Goal: Task Accomplishment & Management: Use online tool/utility

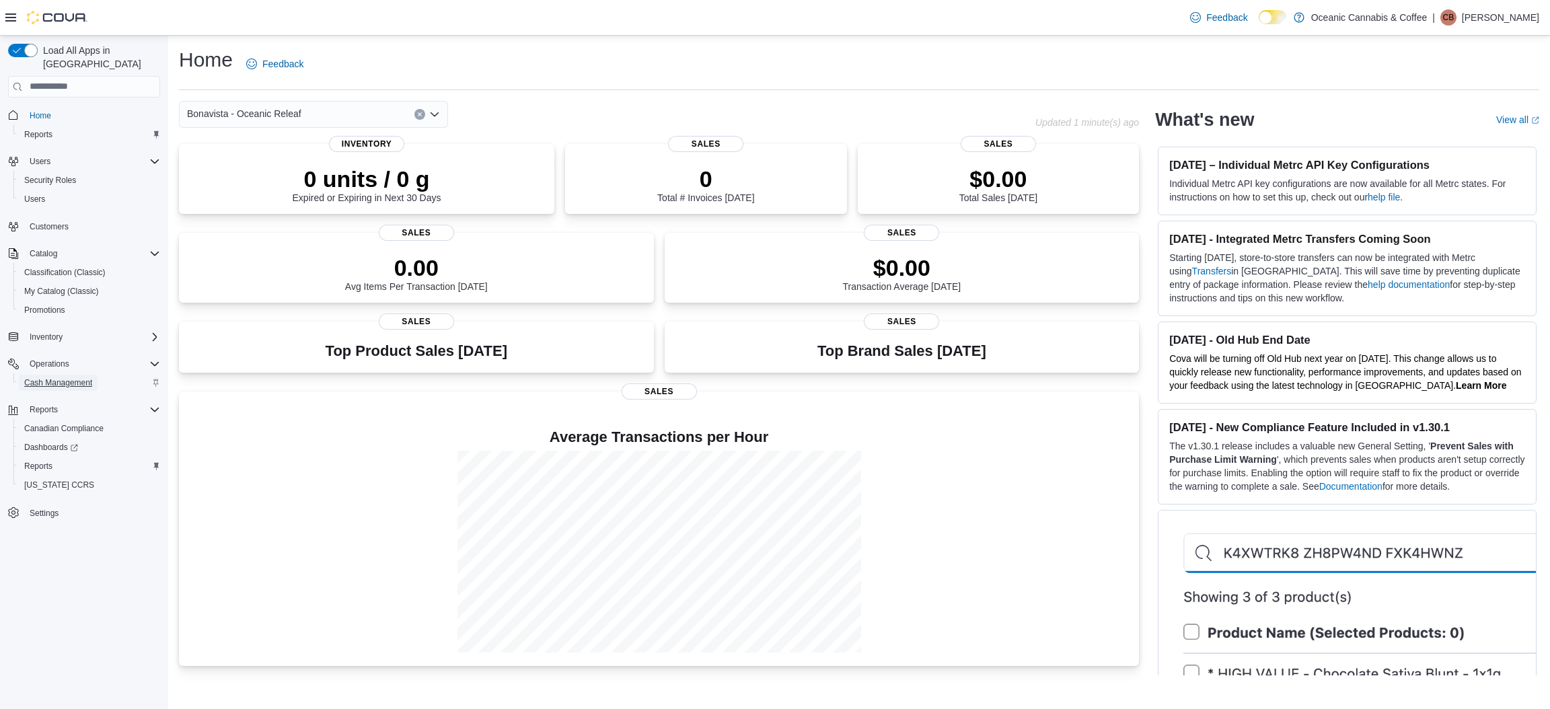
click at [66, 377] on span "Cash Management" at bounding box center [58, 382] width 68 height 11
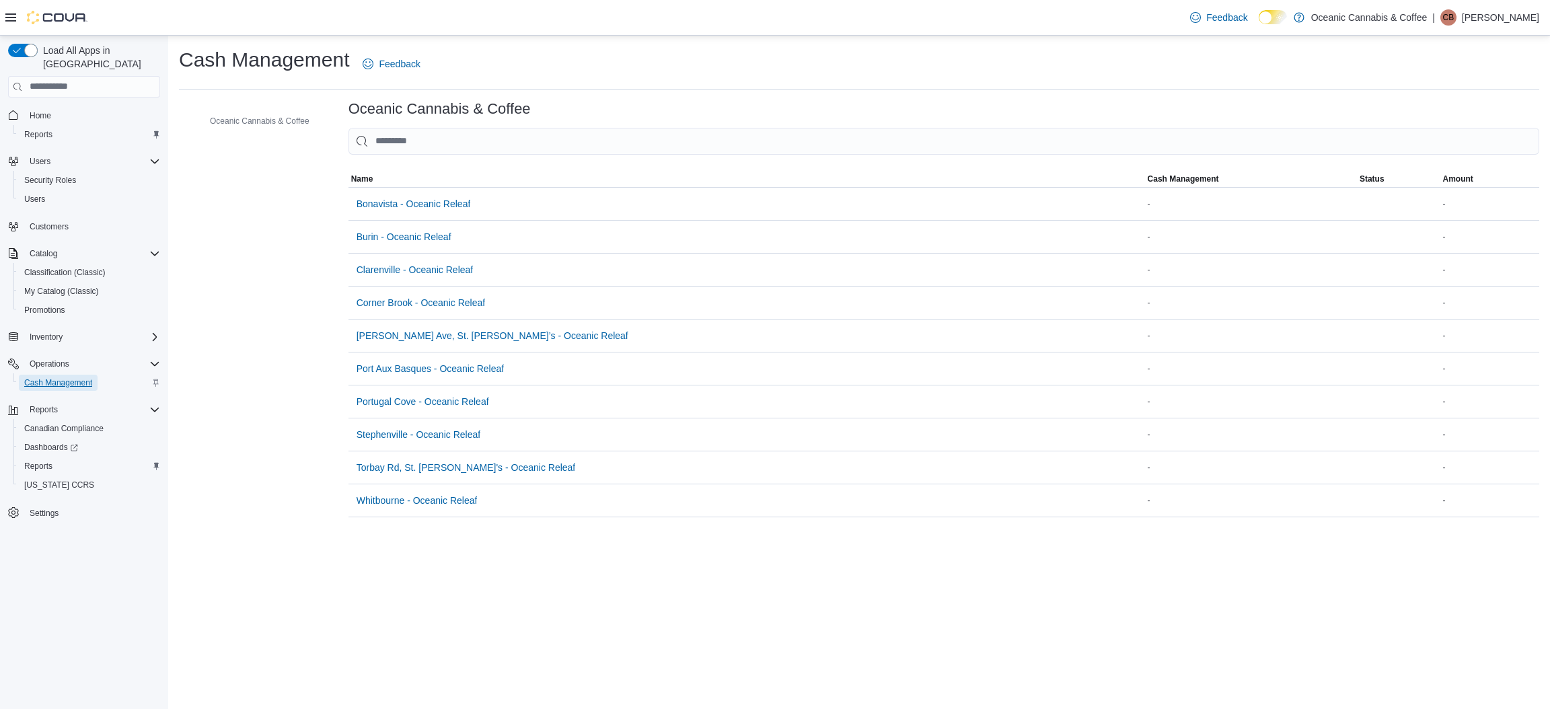
click at [65, 377] on span "Cash Management" at bounding box center [58, 382] width 68 height 11
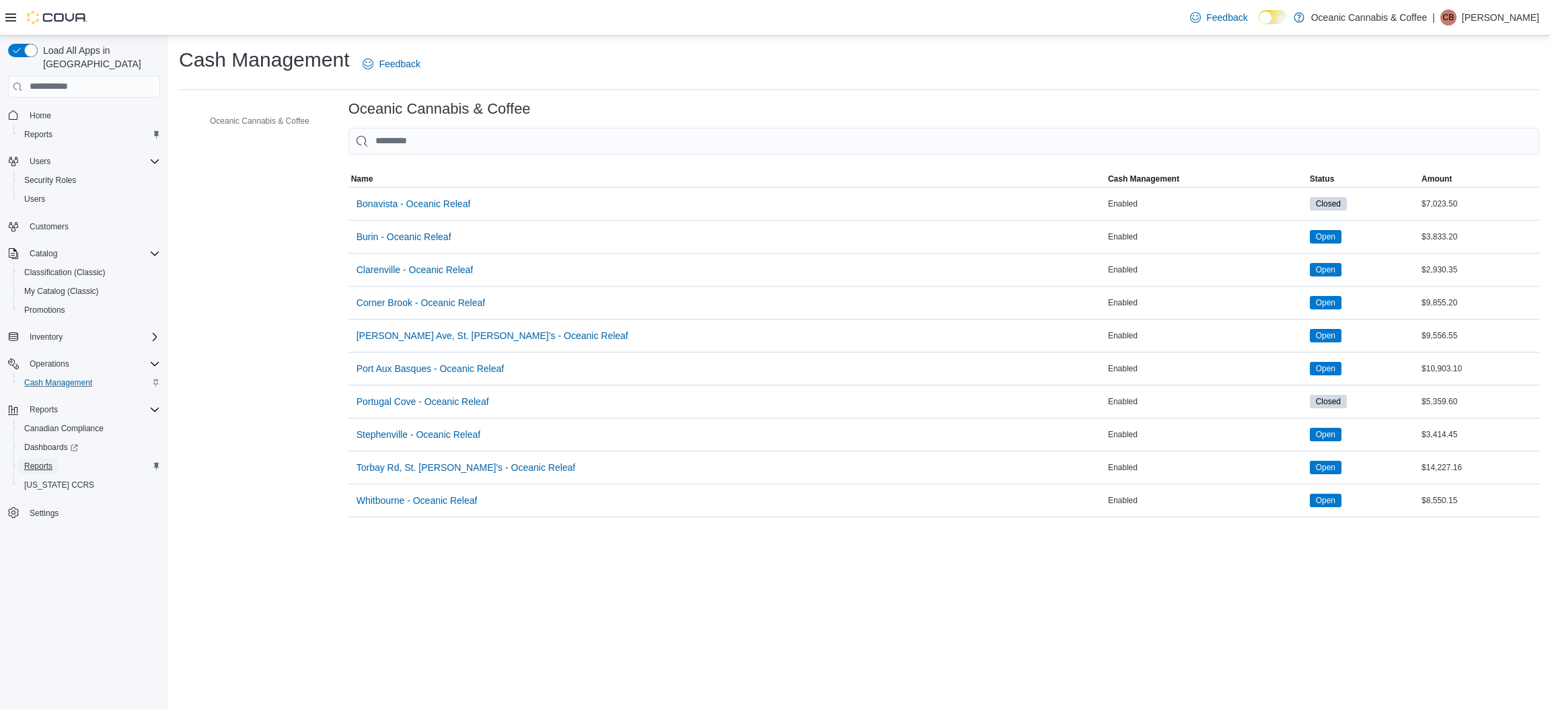
click at [44, 461] on span "Reports" at bounding box center [38, 466] width 28 height 11
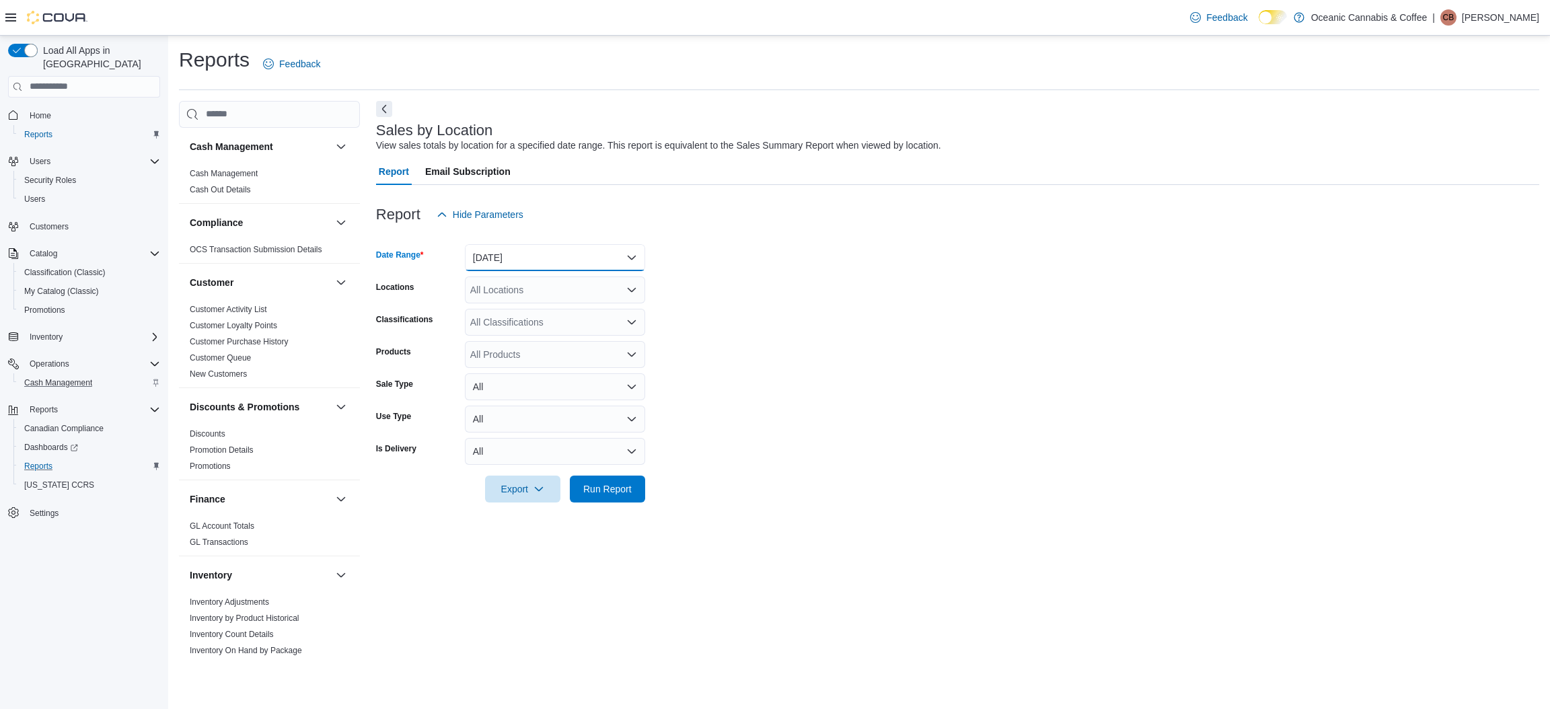
click at [603, 258] on button "[DATE]" at bounding box center [555, 257] width 180 height 27
click at [536, 313] on span "[DATE]" at bounding box center [562, 311] width 153 height 16
click at [607, 492] on span "Run Report" at bounding box center [607, 488] width 48 height 13
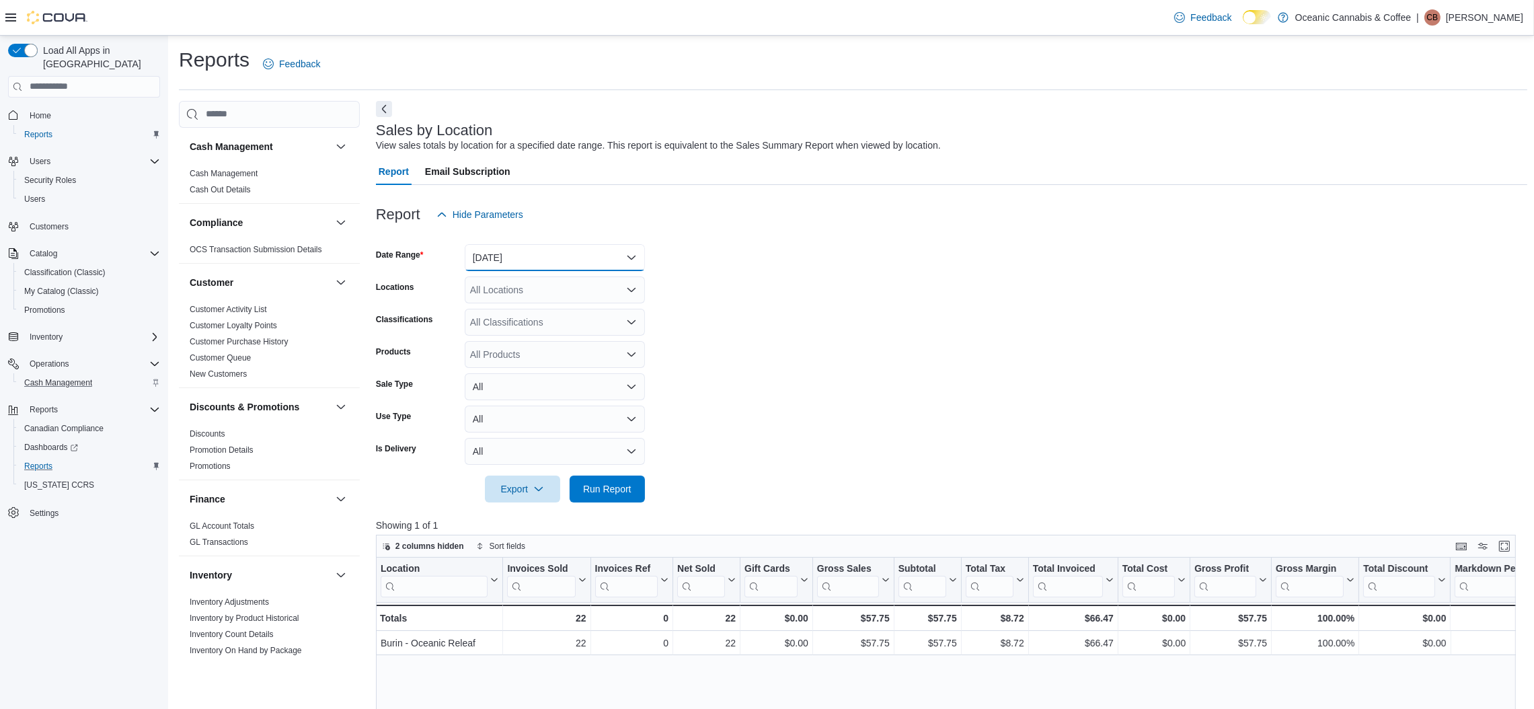
click at [597, 264] on button "[DATE]" at bounding box center [555, 257] width 180 height 27
click at [560, 333] on span "[DATE]" at bounding box center [562, 338] width 153 height 16
click at [619, 484] on span "Run Report" at bounding box center [607, 488] width 48 height 13
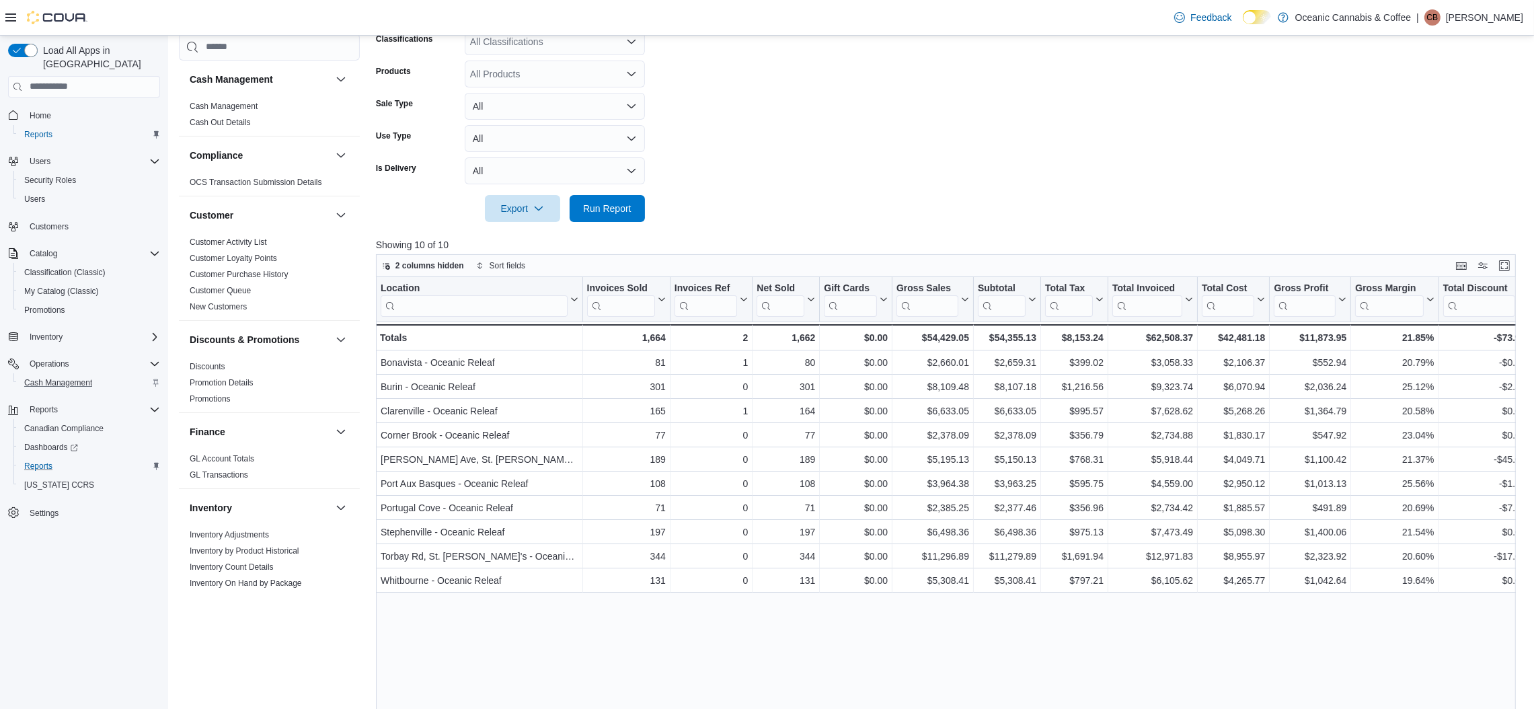
scroll to position [282, 0]
click at [540, 208] on icon "button" at bounding box center [538, 206] width 11 height 11
click at [528, 232] on span "Export to Excel" at bounding box center [524, 233] width 61 height 11
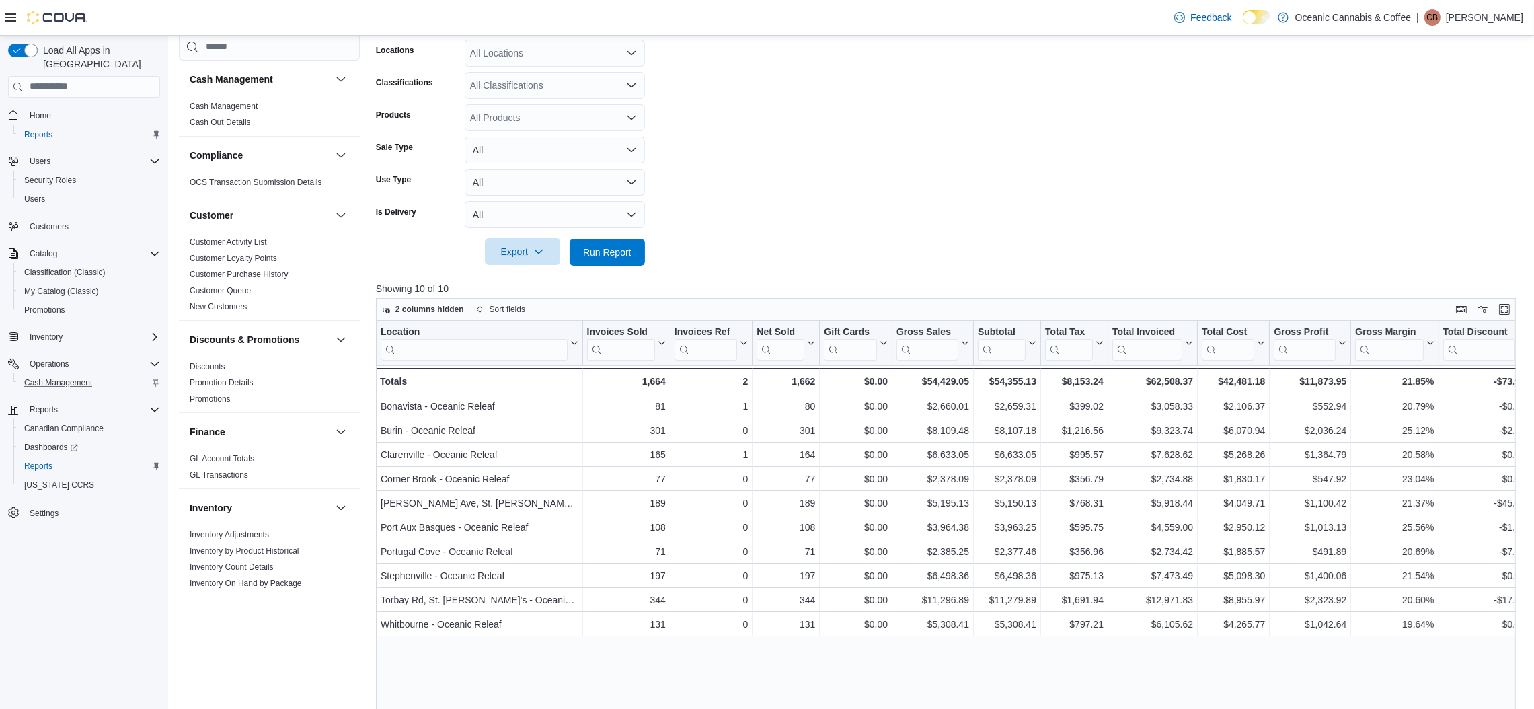
scroll to position [228, 0]
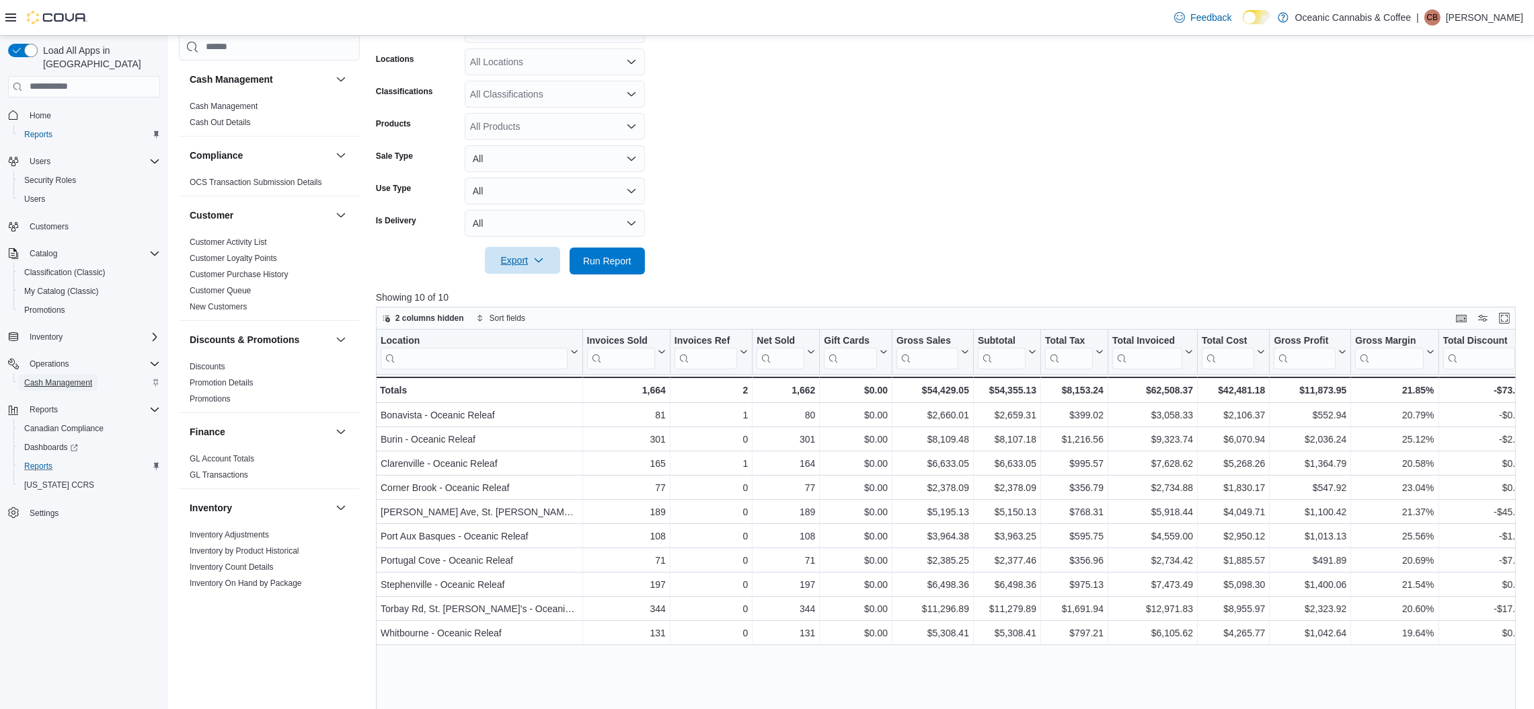
click at [77, 377] on span "Cash Management" at bounding box center [58, 382] width 68 height 11
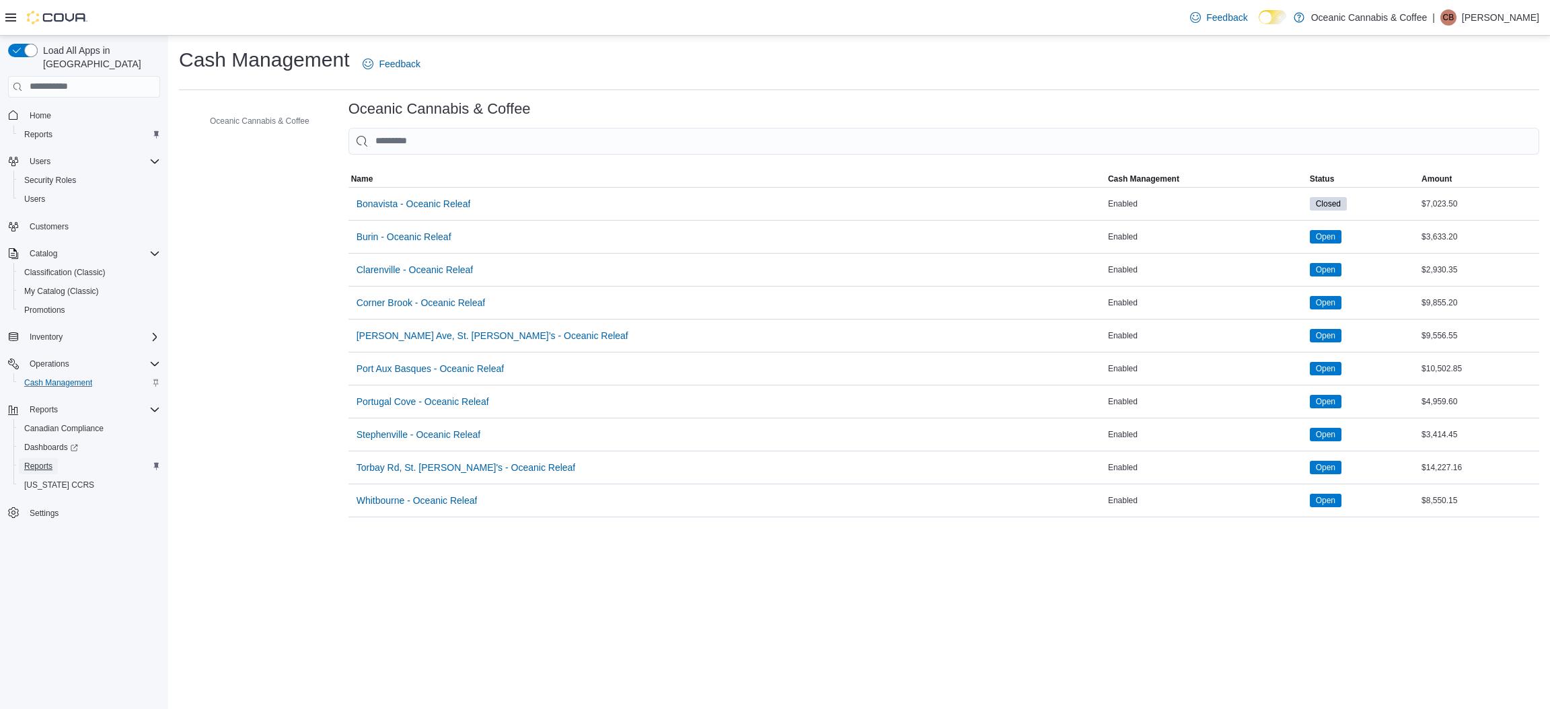
click at [44, 461] on span "Reports" at bounding box center [38, 466] width 28 height 11
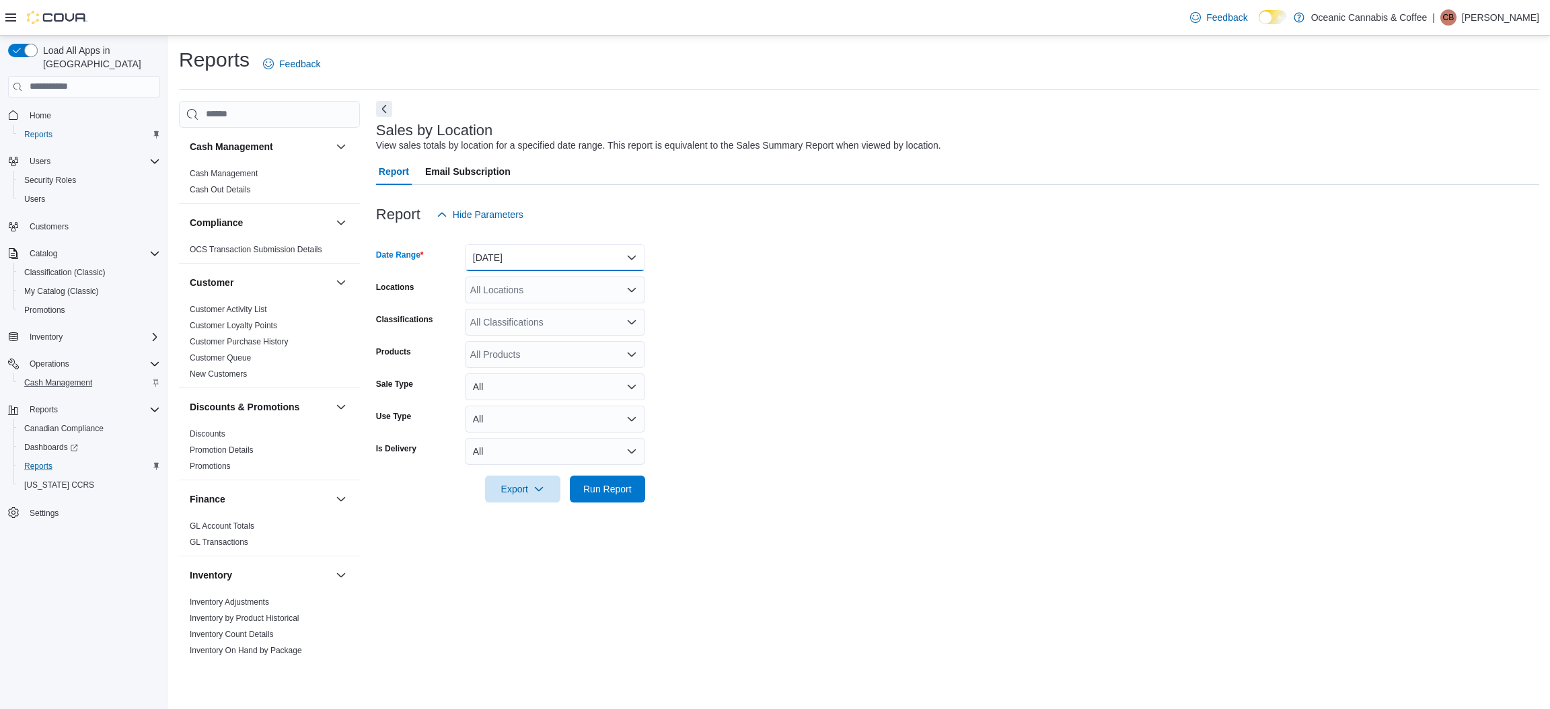
click at [558, 264] on button "[DATE]" at bounding box center [555, 257] width 180 height 27
click at [516, 309] on span "[DATE]" at bounding box center [562, 311] width 153 height 16
click at [611, 491] on span "Run Report" at bounding box center [607, 488] width 48 height 13
